Goal: Browse casually

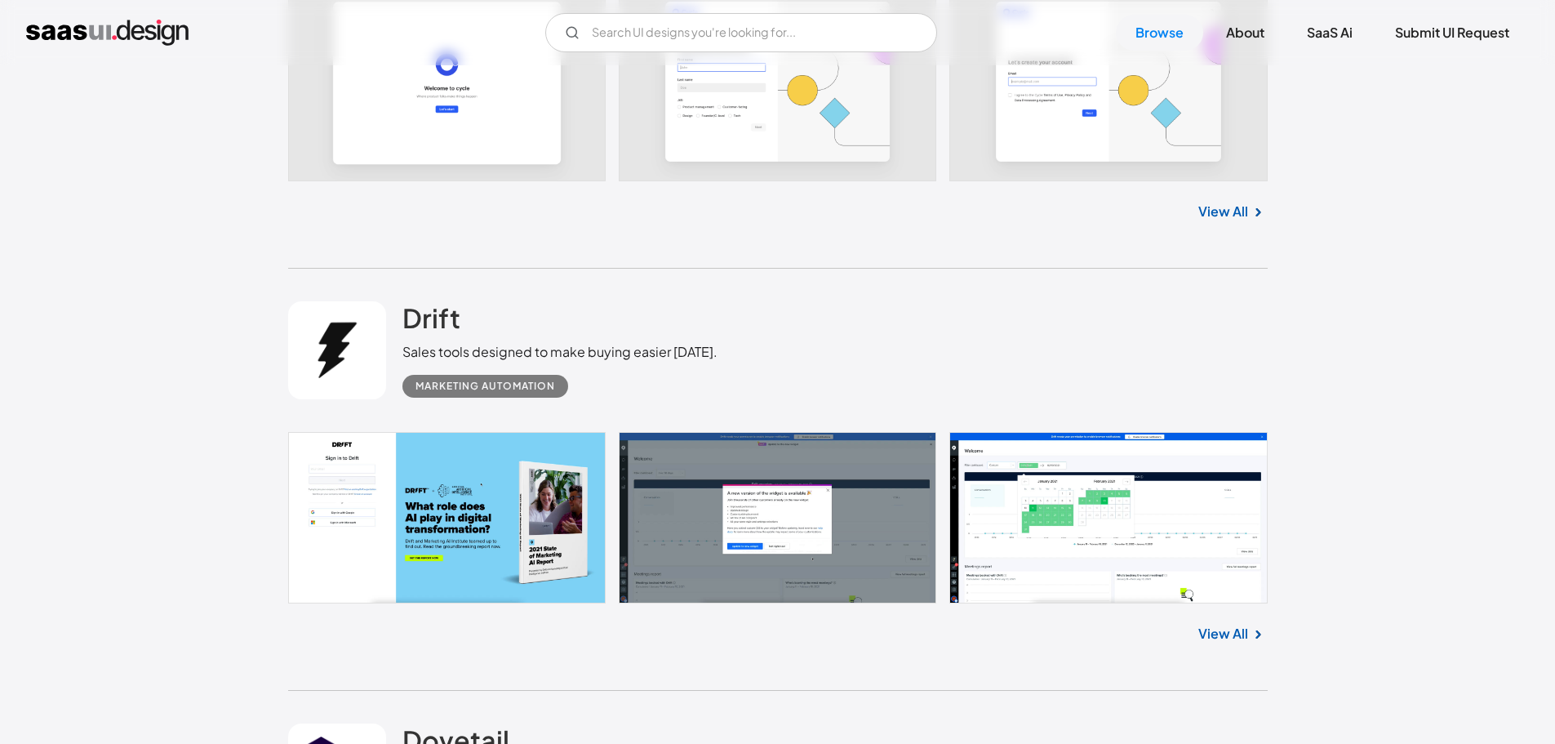
scroll to position [2451, 0]
click at [1015, 558] on link at bounding box center [777, 517] width 979 height 172
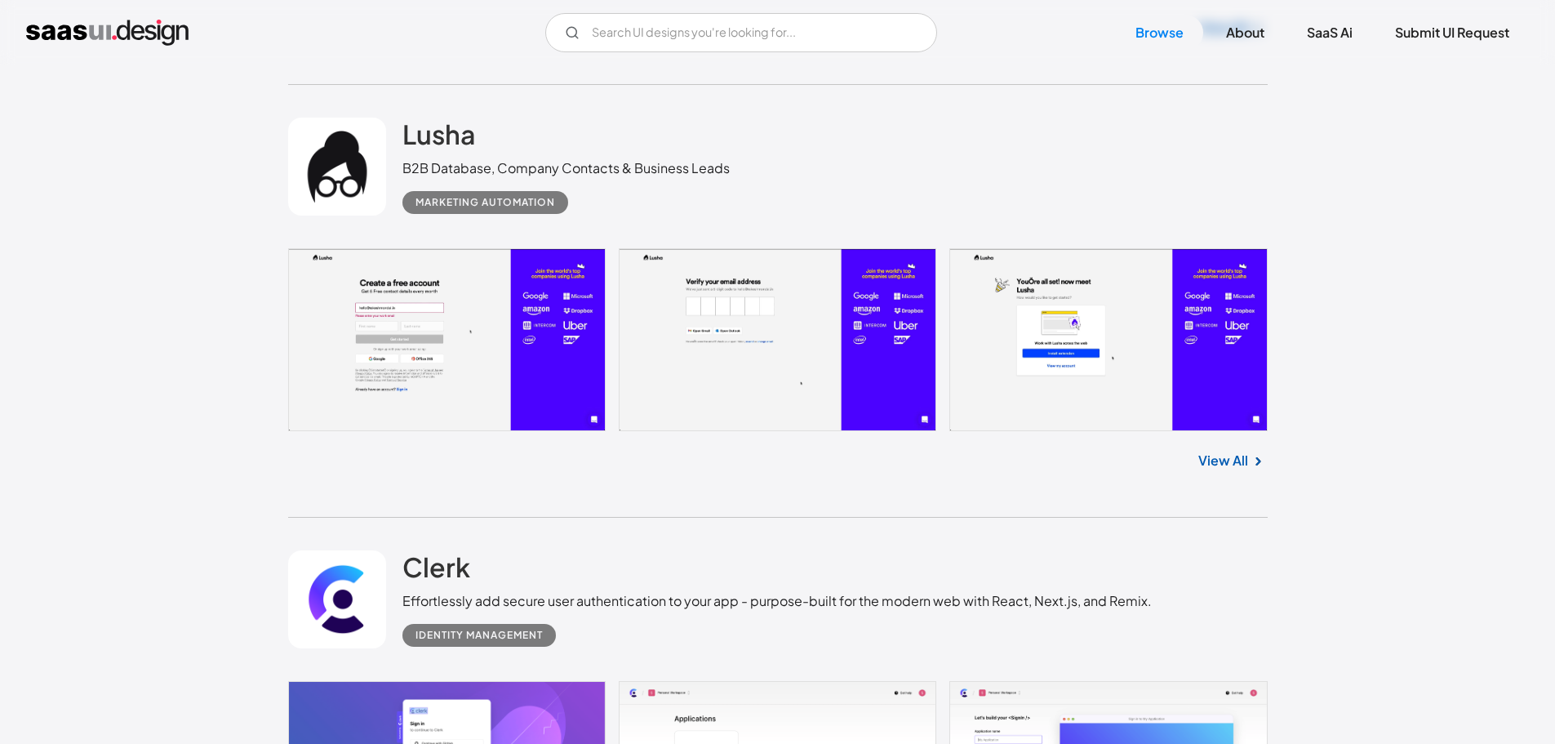
scroll to position [4793, 0]
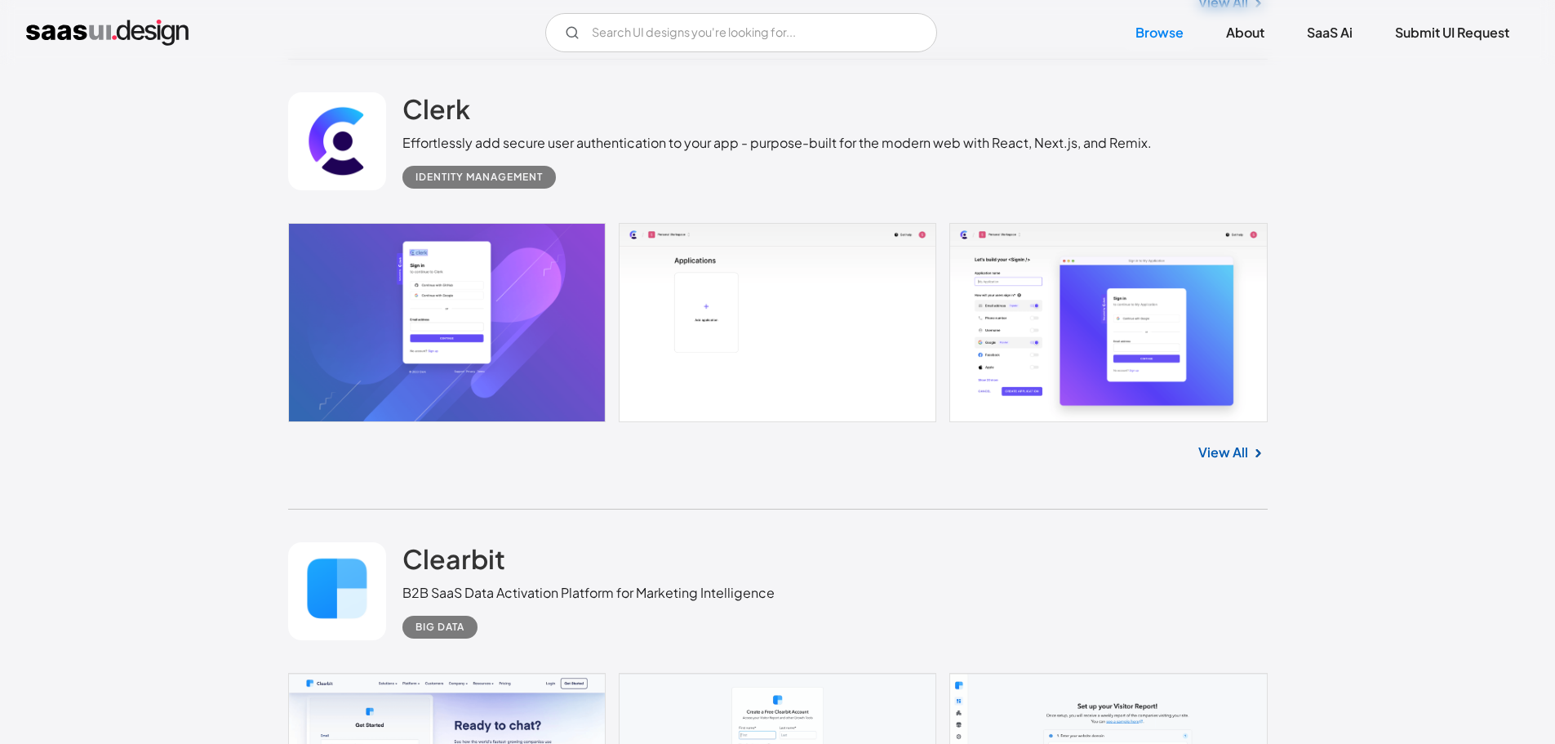
click at [998, 393] on link at bounding box center [777, 322] width 979 height 199
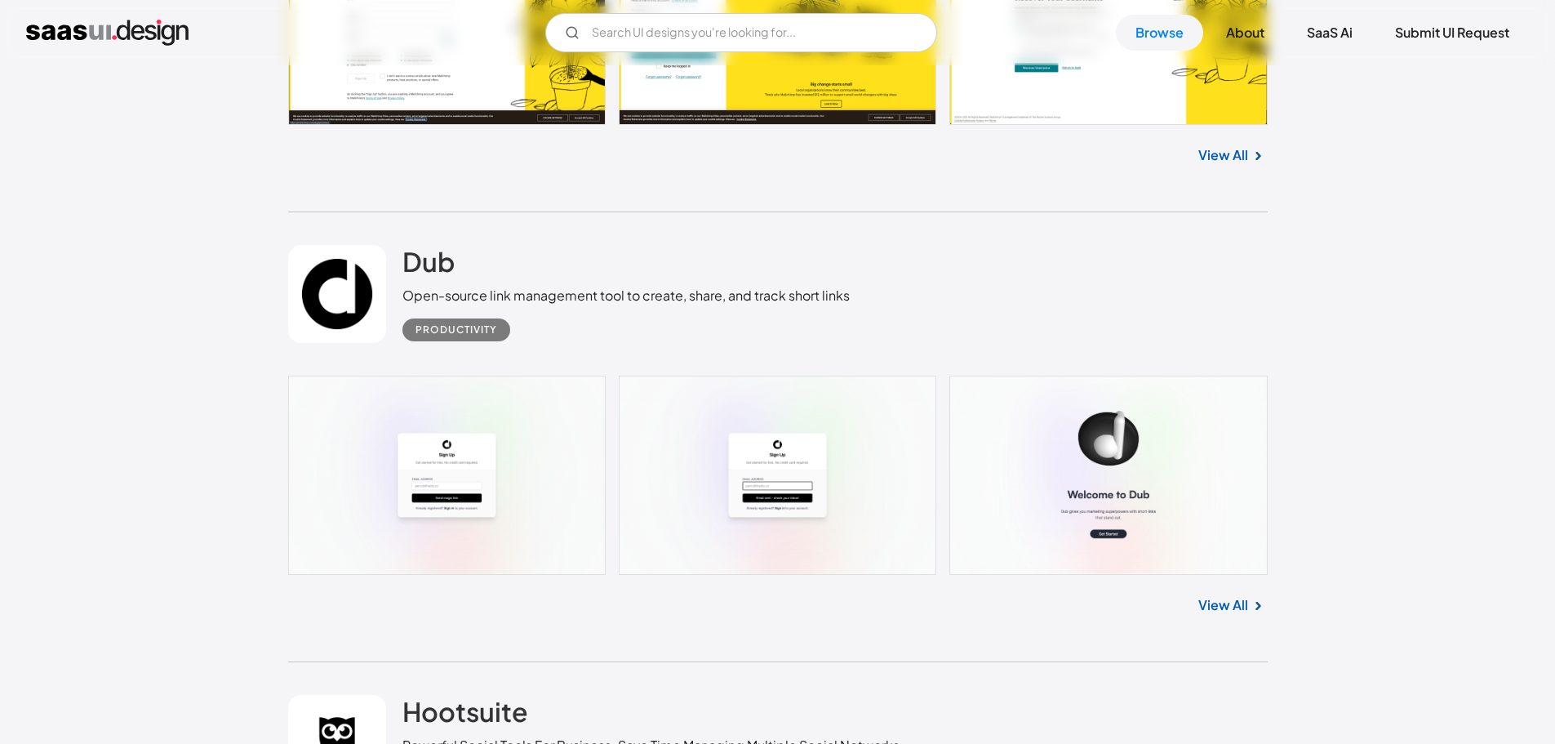
scroll to position [7668, 0]
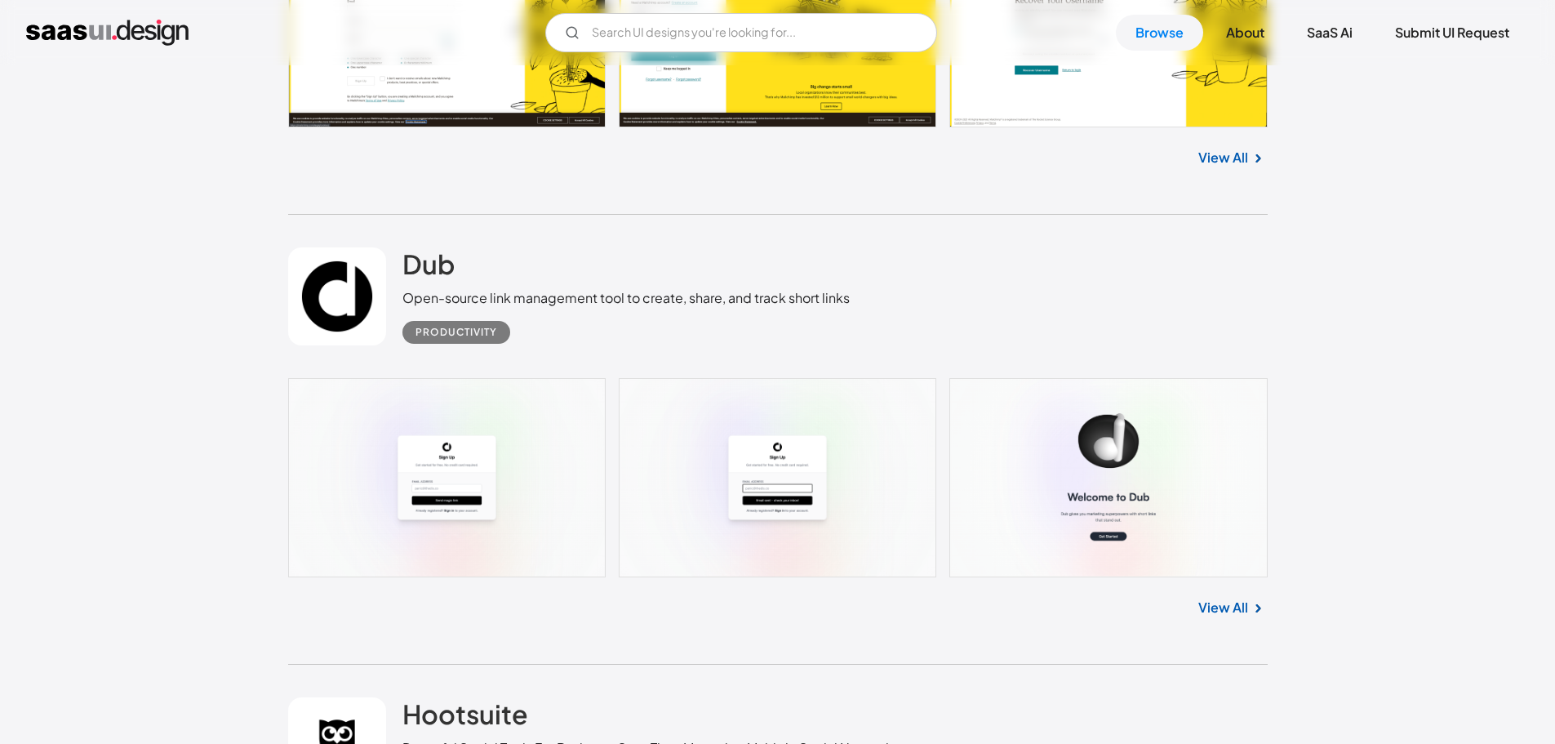
click at [437, 430] on link at bounding box center [777, 477] width 979 height 199
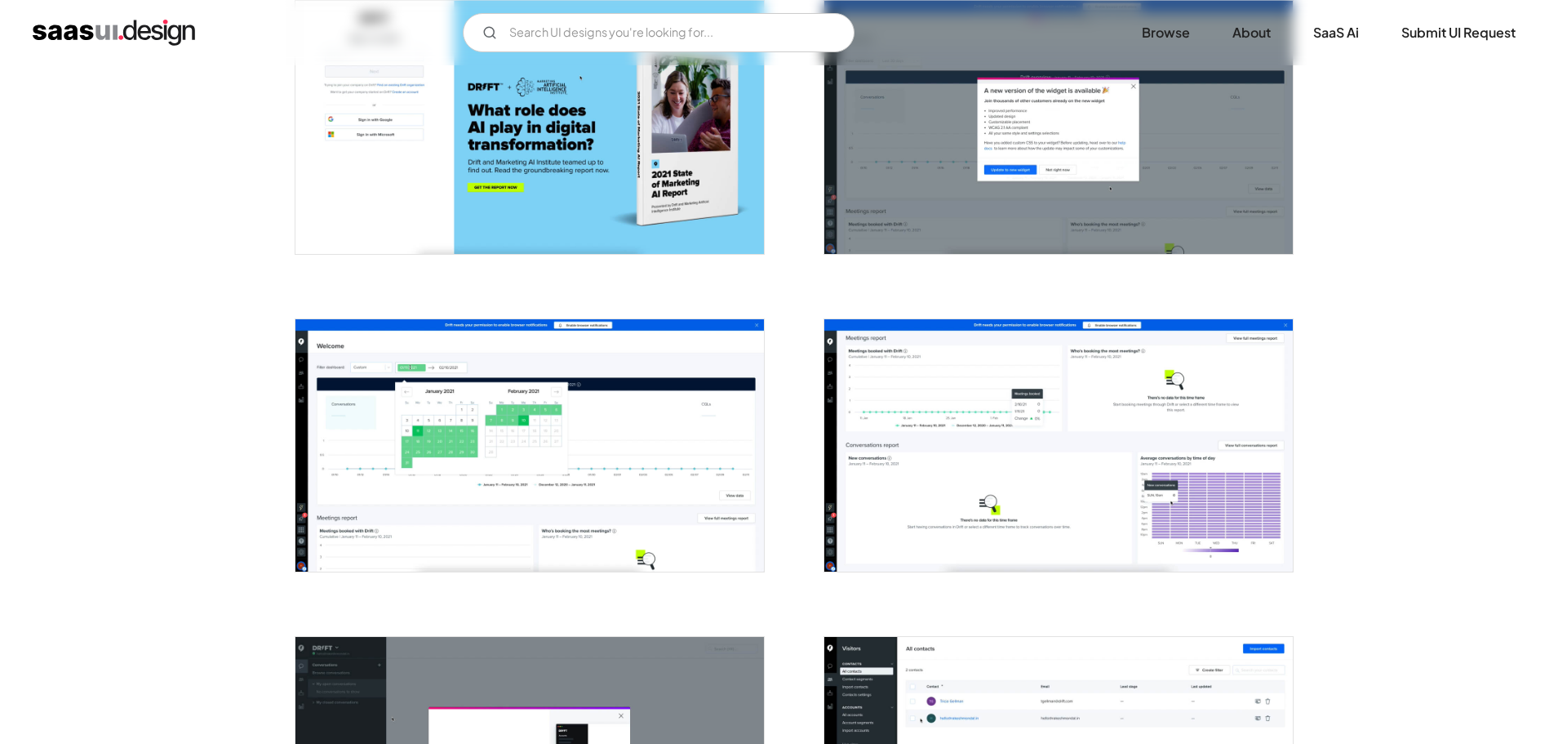
scroll to position [382, 0]
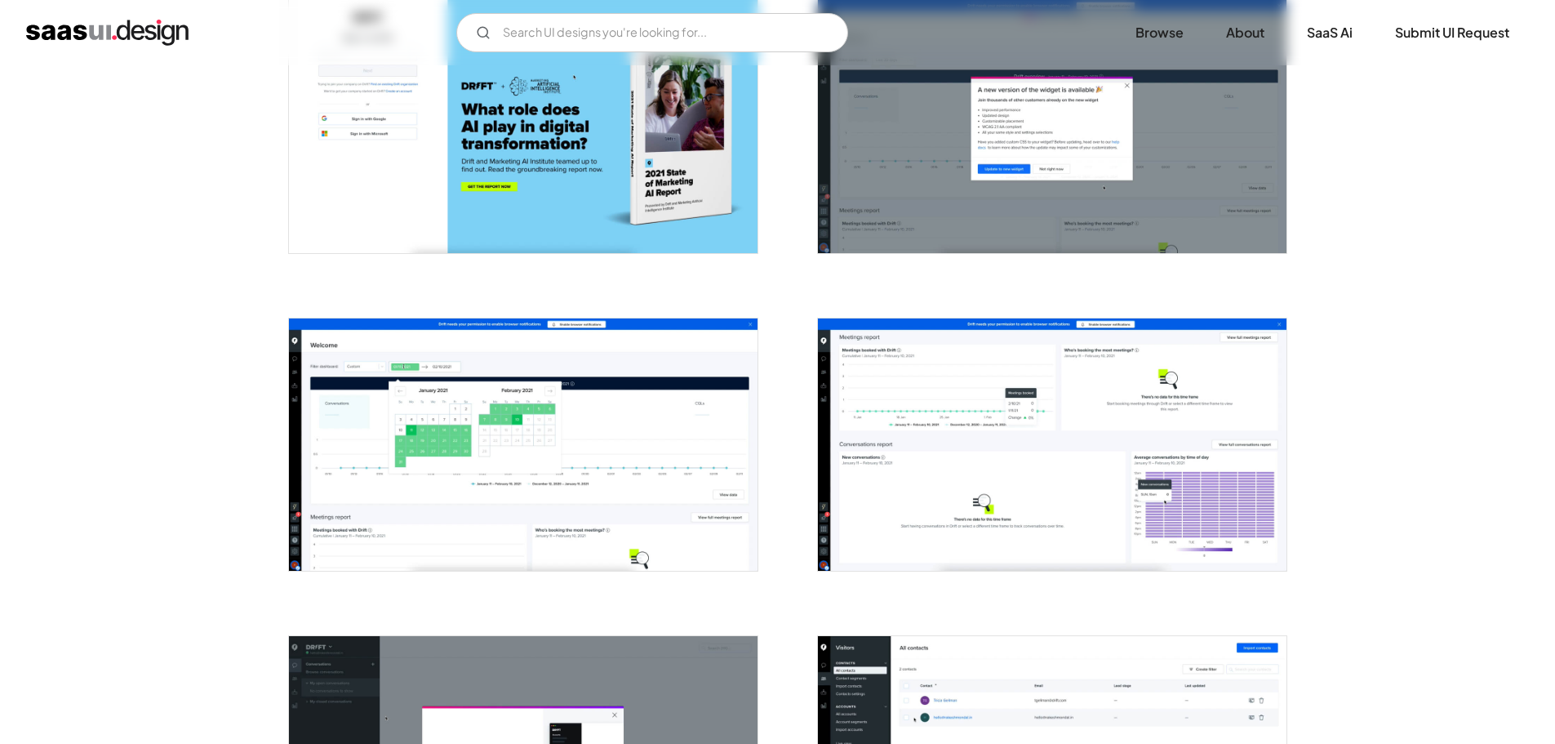
click at [340, 494] on img "open lightbox" at bounding box center [523, 444] width 469 height 252
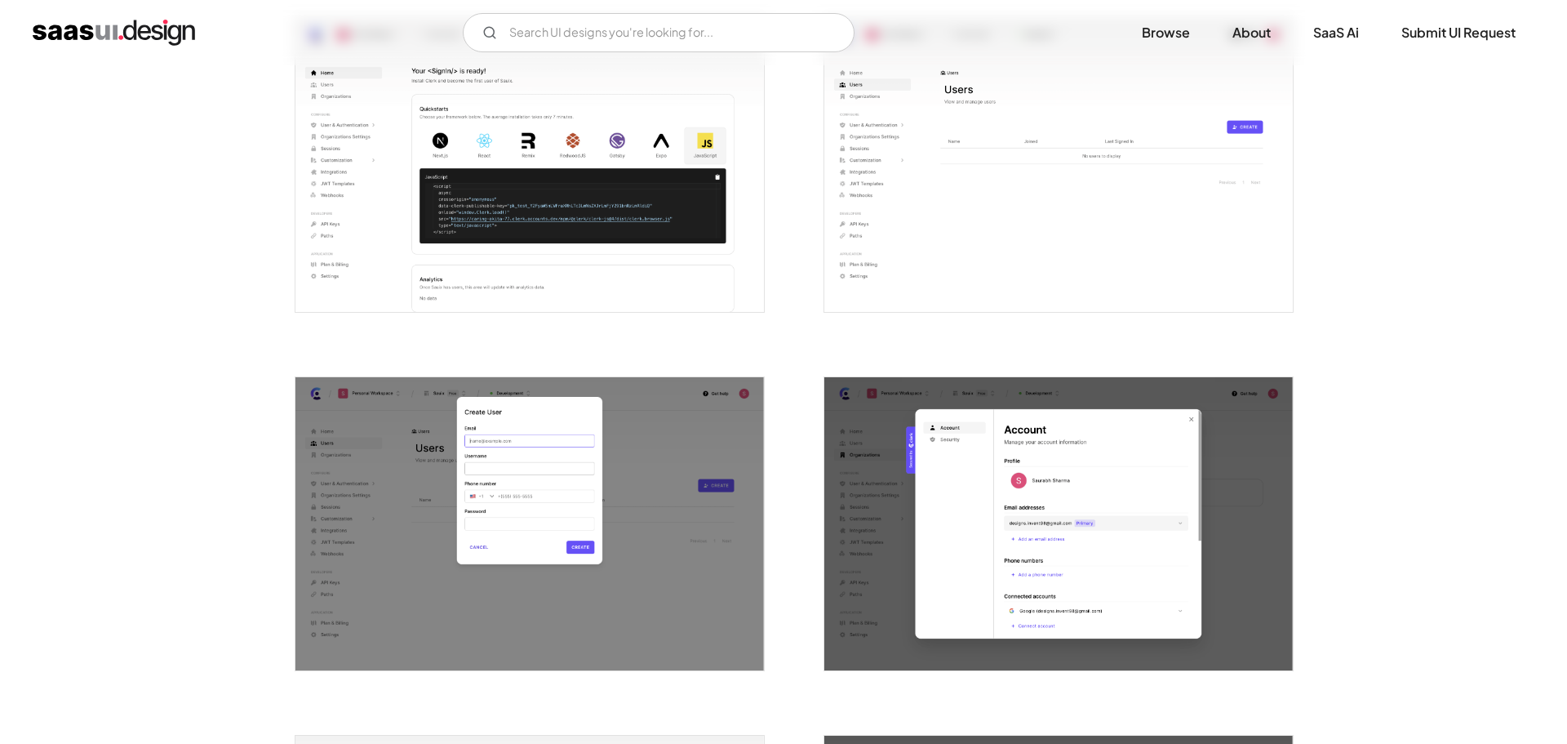
scroll to position [1015, 0]
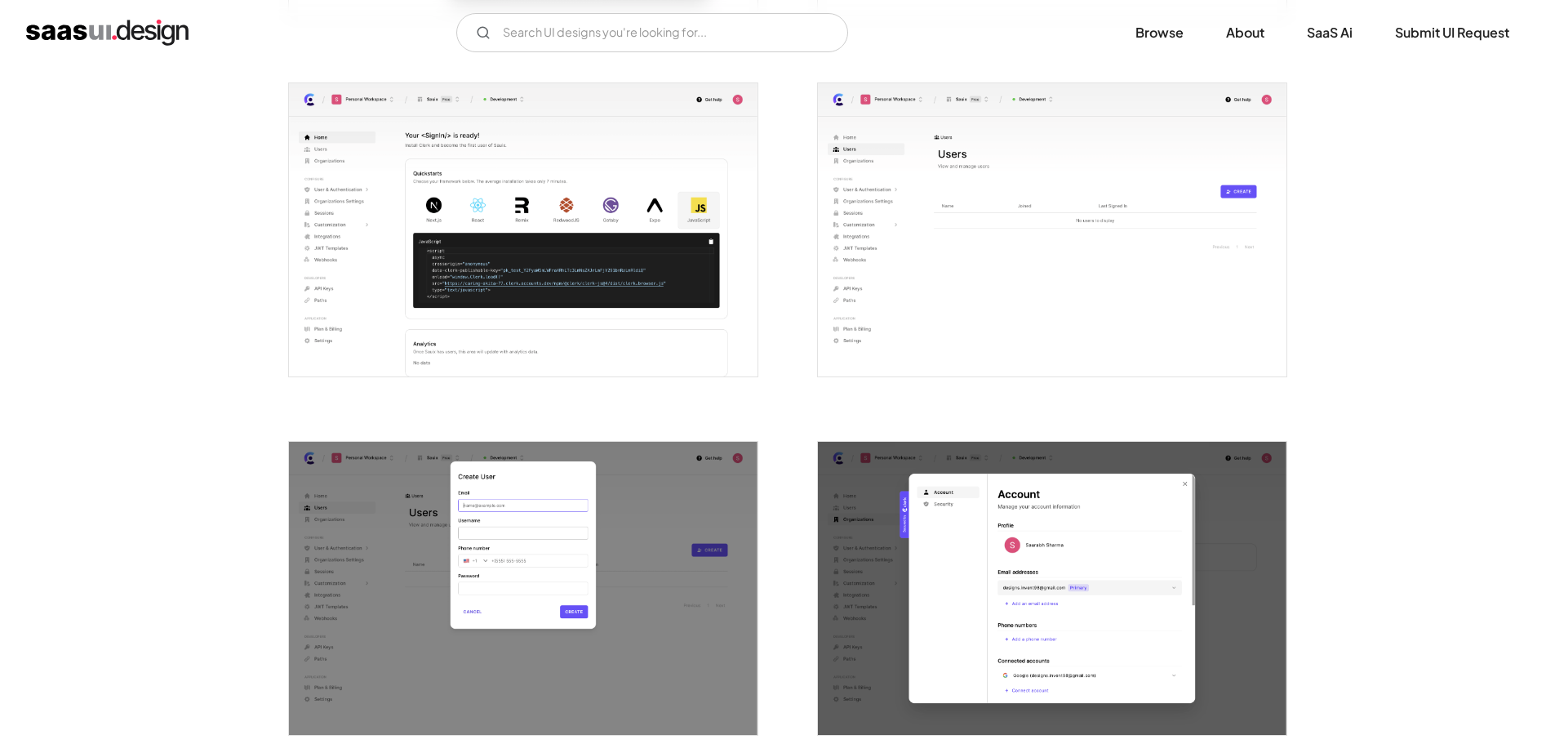
click at [376, 362] on img "open lightbox" at bounding box center [523, 229] width 469 height 293
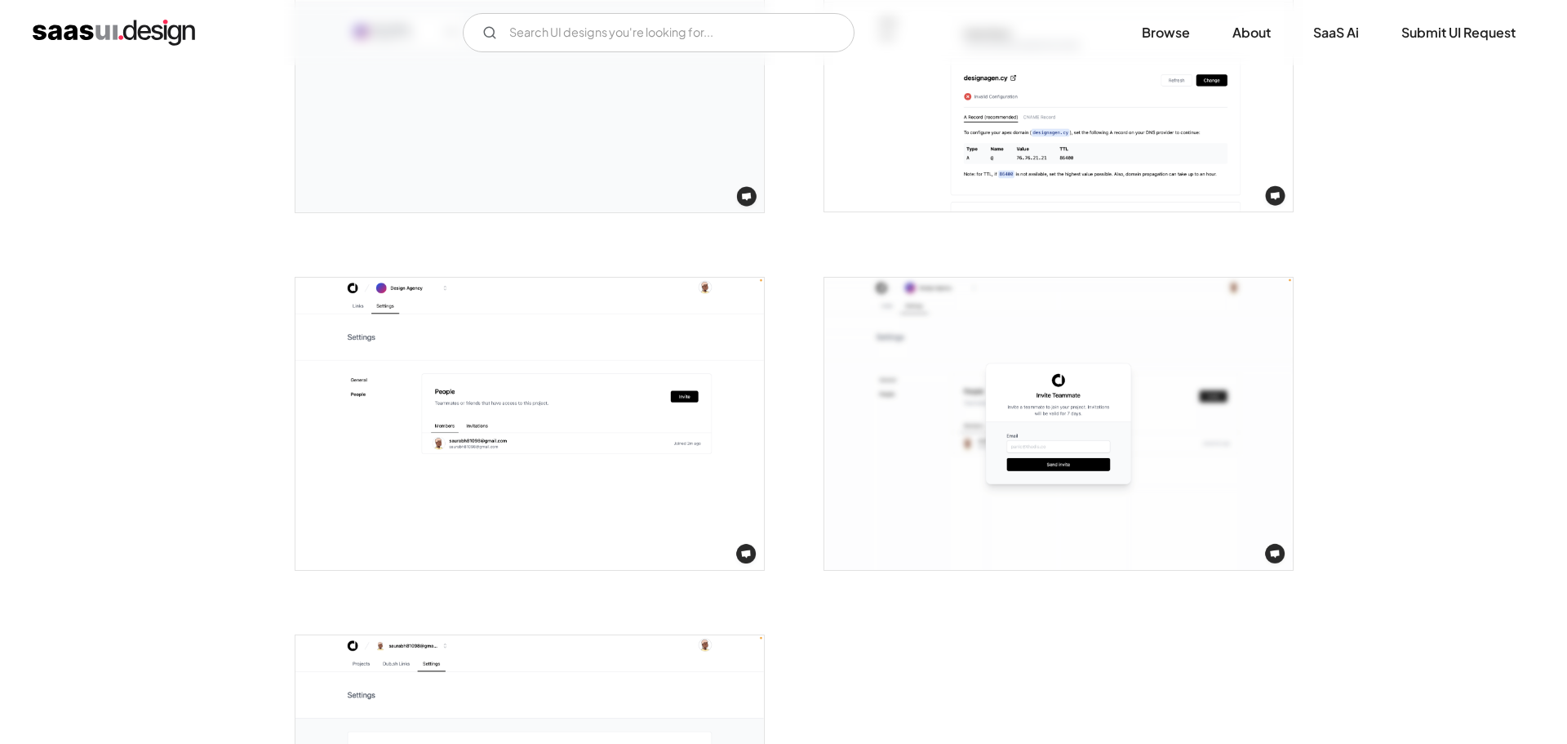
scroll to position [3034, 0]
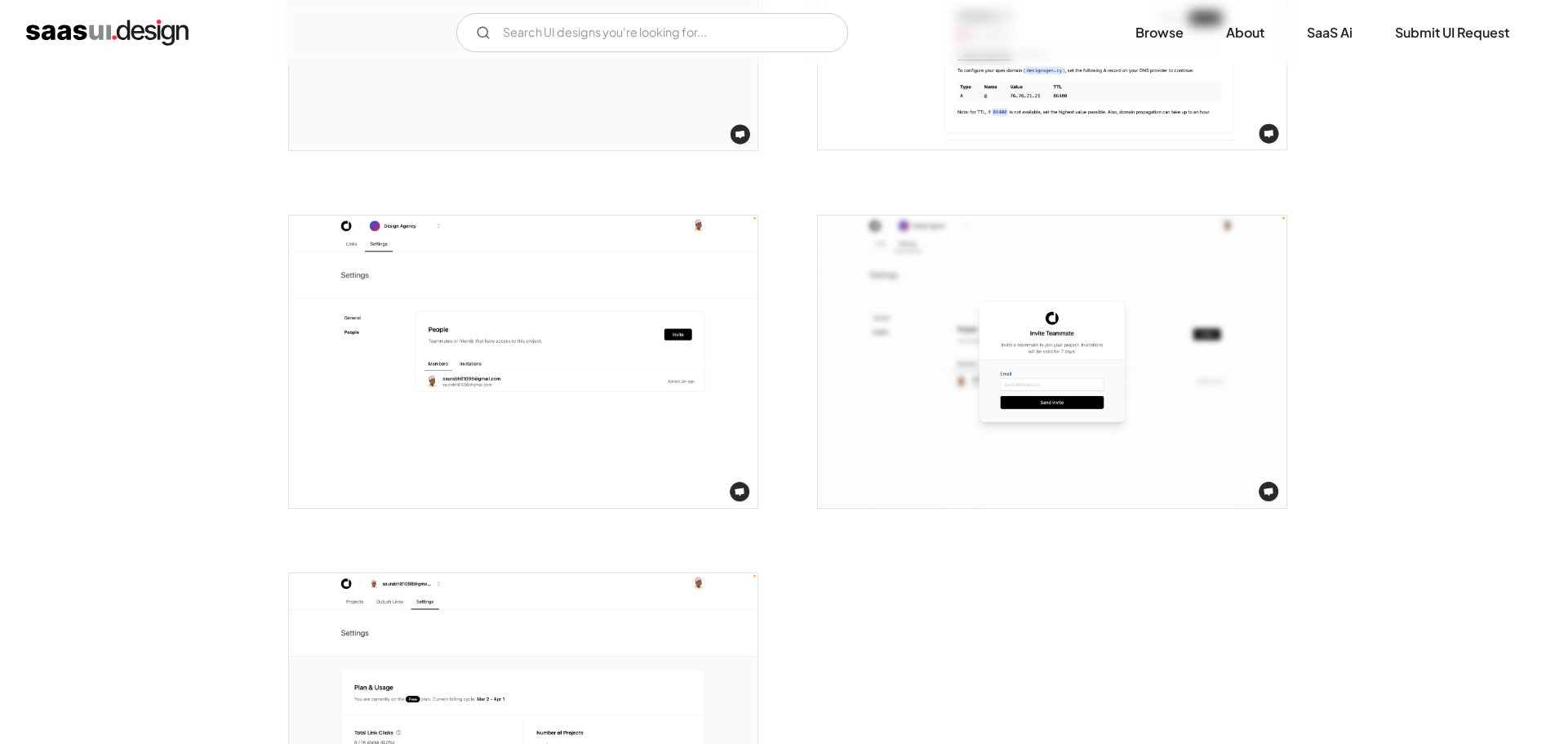
click at [437, 430] on img "open lightbox" at bounding box center [523, 361] width 469 height 293
